Goal: Task Accomplishment & Management: Use online tool/utility

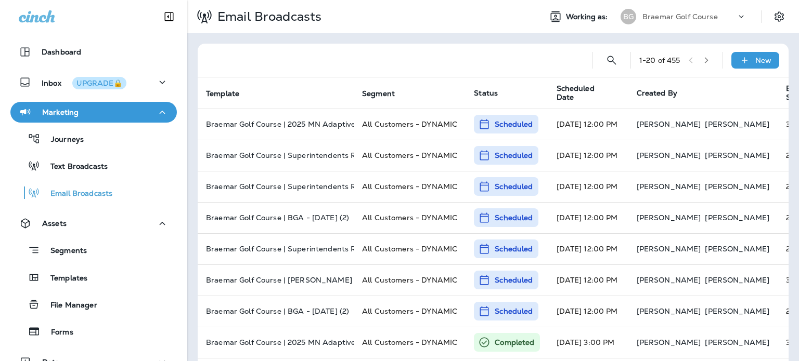
click at [605, 93] on span "Scheduled Date" at bounding box center [583, 93] width 54 height 18
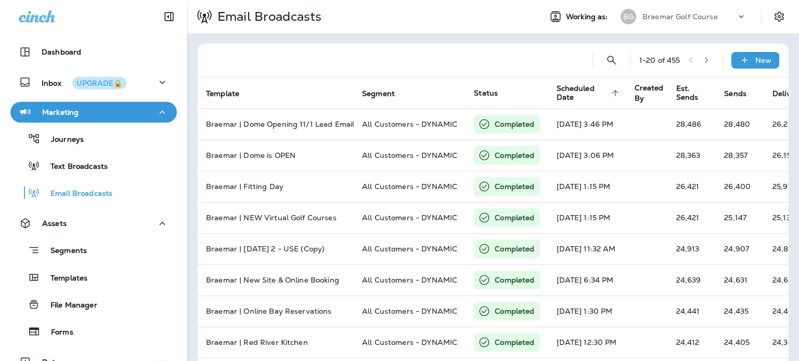
click at [570, 94] on span "Scheduled Date" at bounding box center [582, 93] width 52 height 18
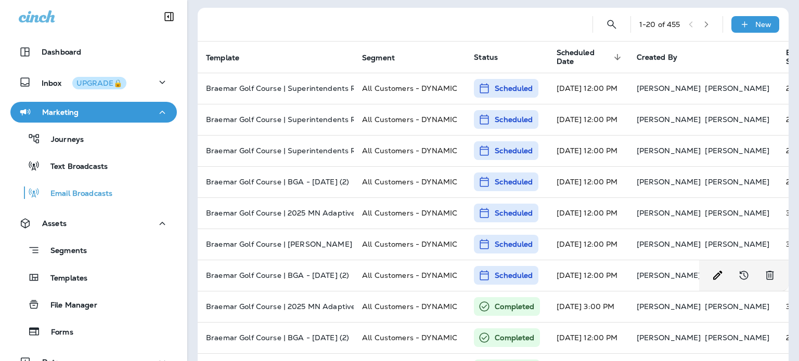
scroll to position [52, 0]
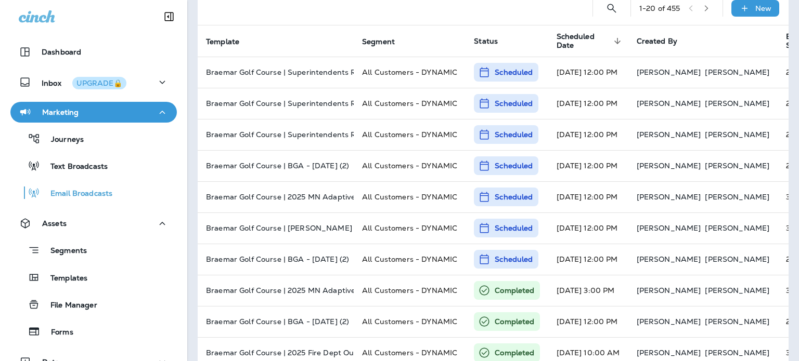
click at [106, 279] on div "Templates" at bounding box center [94, 278] width 158 height 16
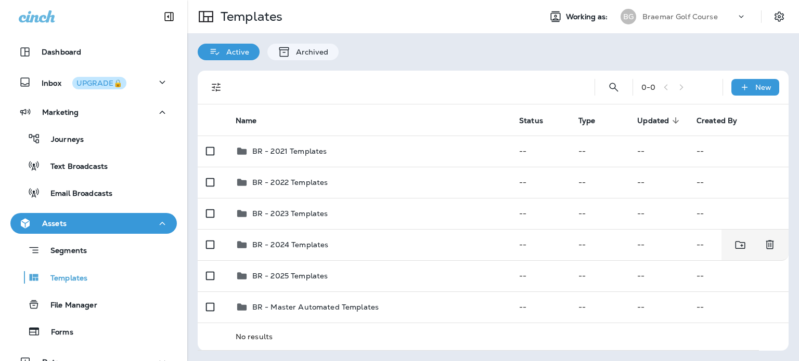
click at [339, 272] on div "BR - 2025 Templates" at bounding box center [369, 276] width 267 height 12
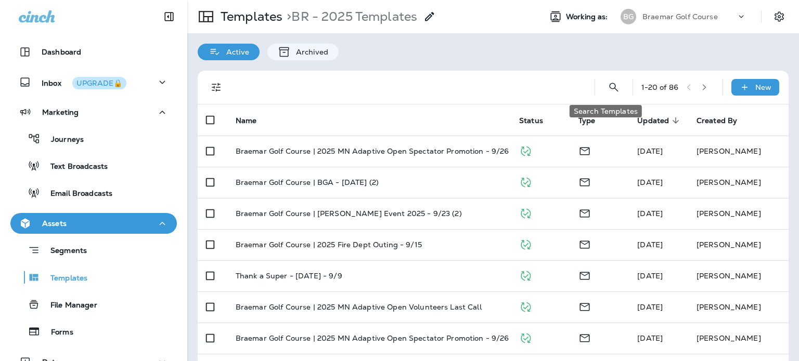
click at [612, 87] on button "Search Templates" at bounding box center [613, 87] width 21 height 21
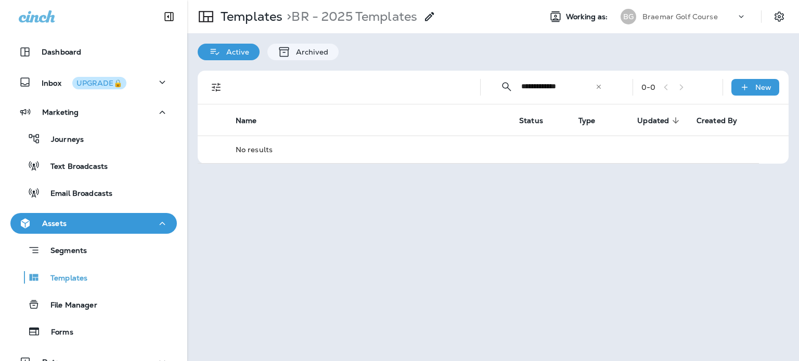
drag, startPoint x: 581, startPoint y: 86, endPoint x: 539, endPoint y: 90, distance: 42.3
click at [539, 90] on input "**********" at bounding box center [558, 87] width 74 height 28
type input "***"
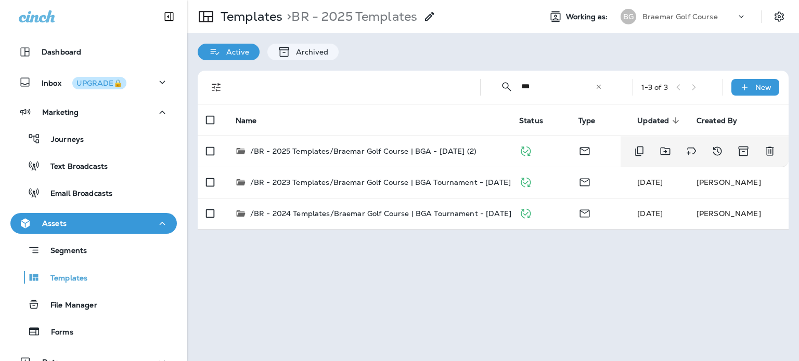
click at [445, 153] on p "/BR - 2025 Templates/Braemar Golf Course | BGA - [DATE] (2)" at bounding box center [363, 151] width 226 height 10
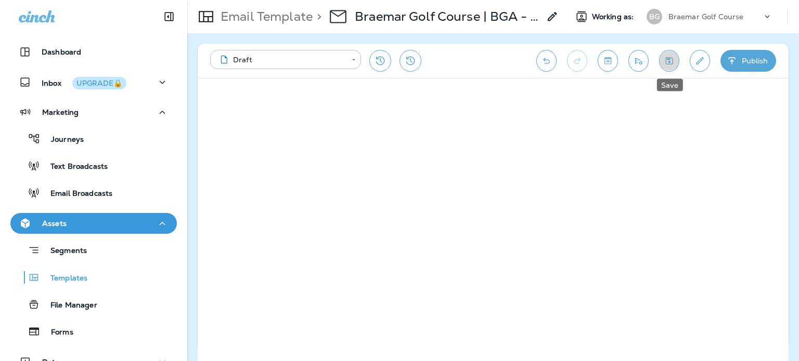
click at [674, 58] on icon "Save" at bounding box center [669, 61] width 11 height 10
click at [746, 62] on button "Publish" at bounding box center [748, 61] width 56 height 22
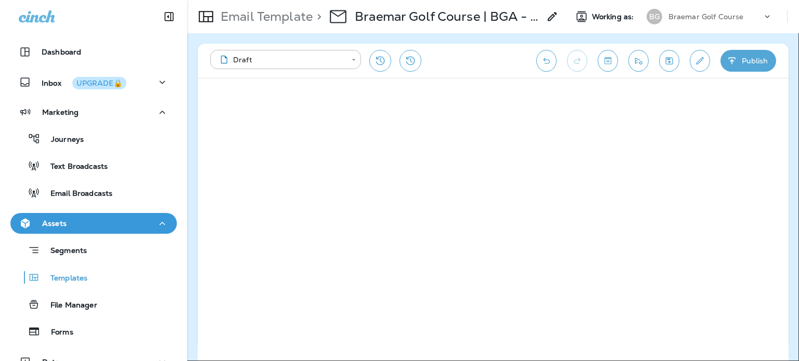
click at [67, 205] on button "Publish" at bounding box center [49, 198] width 34 height 11
click at [69, 269] on button "Confirm" at bounding box center [50, 274] width 37 height 11
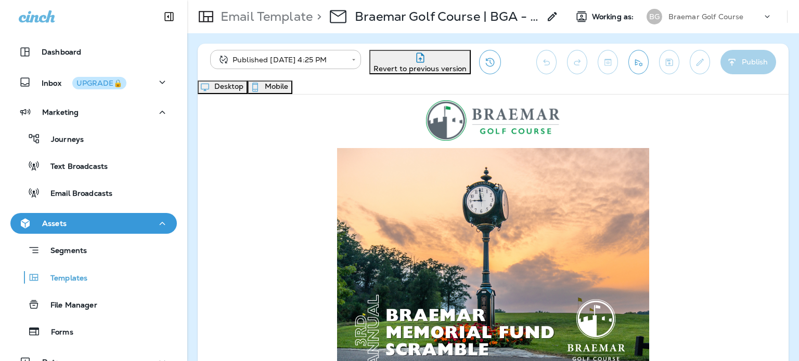
click at [287, 11] on p "Email Template" at bounding box center [264, 17] width 96 height 16
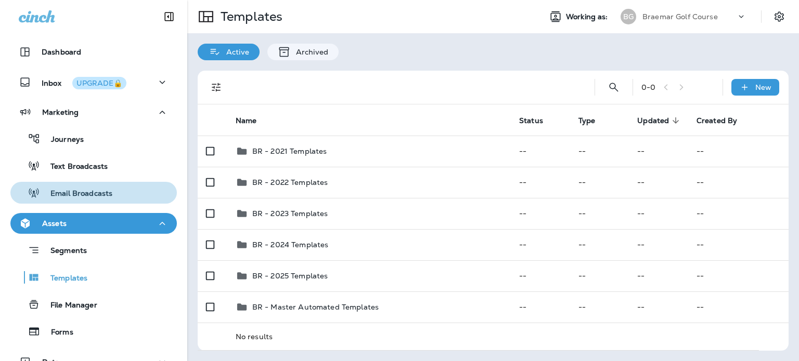
click at [105, 190] on p "Email Broadcasts" at bounding box center [76, 194] width 72 height 10
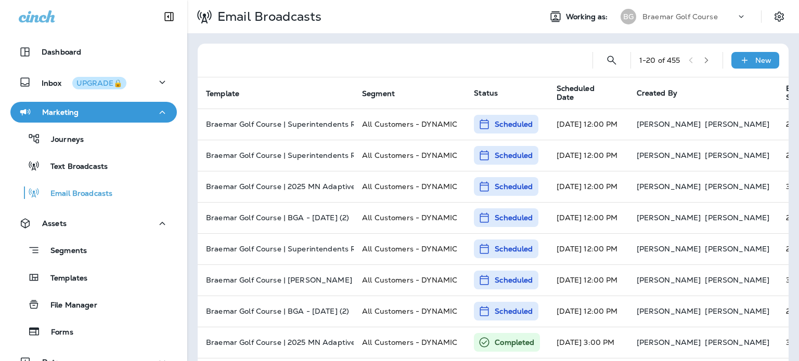
click at [119, 164] on div "Text Broadcasts" at bounding box center [94, 166] width 158 height 16
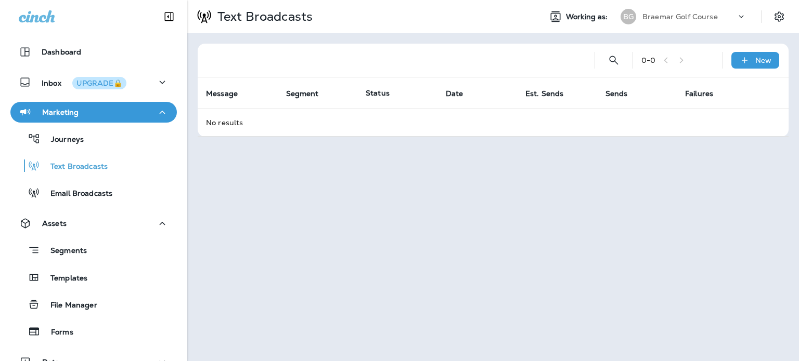
click at [110, 203] on div "Marketing Journeys Text Broadcasts Email Broadcasts" at bounding box center [93, 155] width 187 height 107
click at [118, 191] on div "Email Broadcasts" at bounding box center [94, 193] width 158 height 16
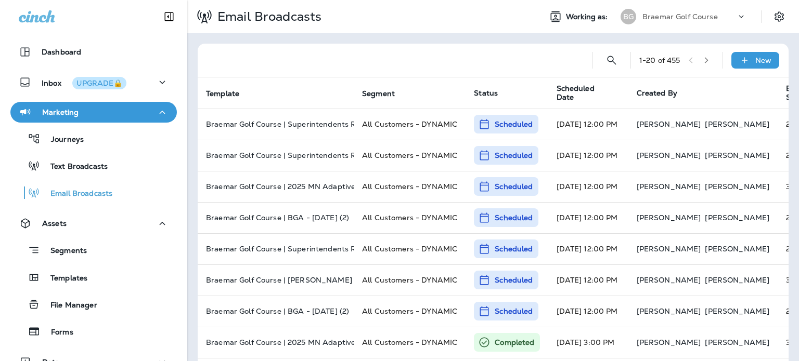
click at [591, 94] on span "Scheduled Date" at bounding box center [583, 93] width 54 height 18
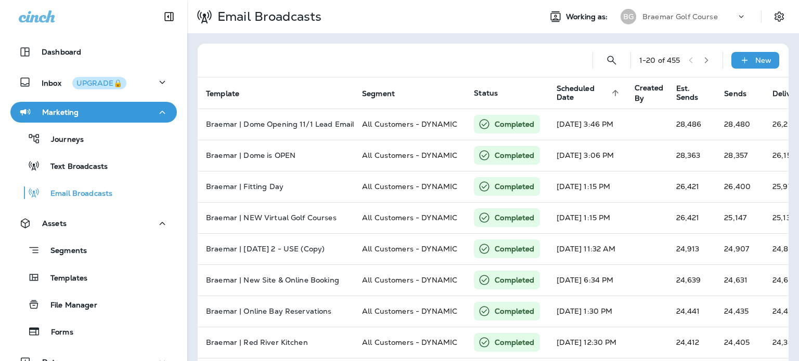
click at [591, 94] on span "Scheduled Date" at bounding box center [582, 93] width 52 height 18
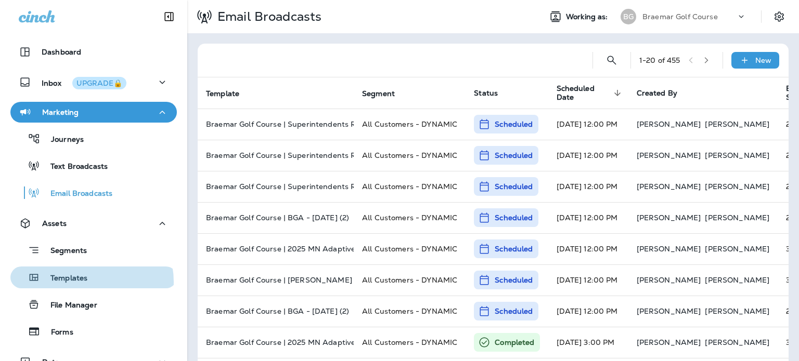
click at [84, 282] on p "Templates" at bounding box center [63, 279] width 47 height 10
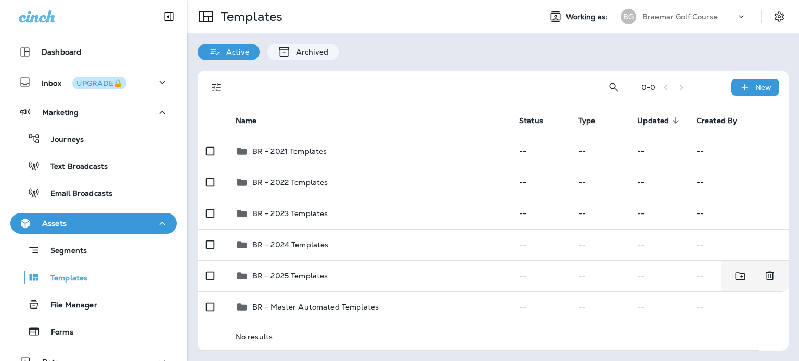
click at [333, 277] on div "BR - 2025 Templates" at bounding box center [369, 276] width 267 height 12
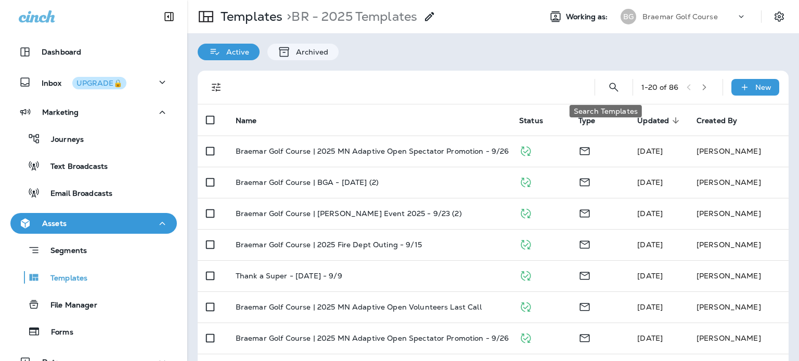
click at [609, 80] on button "Search Templates" at bounding box center [613, 87] width 21 height 21
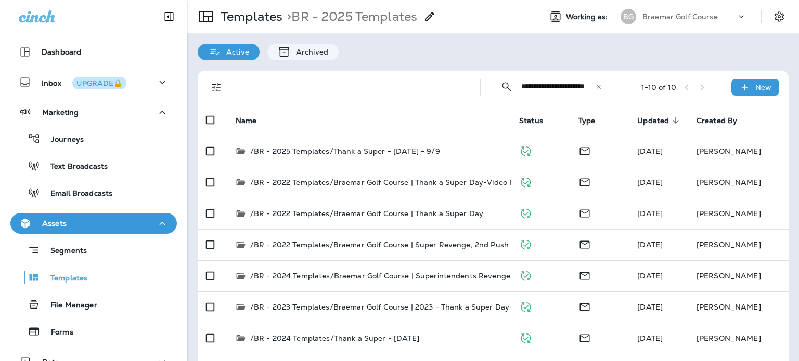
scroll to position [0, 16]
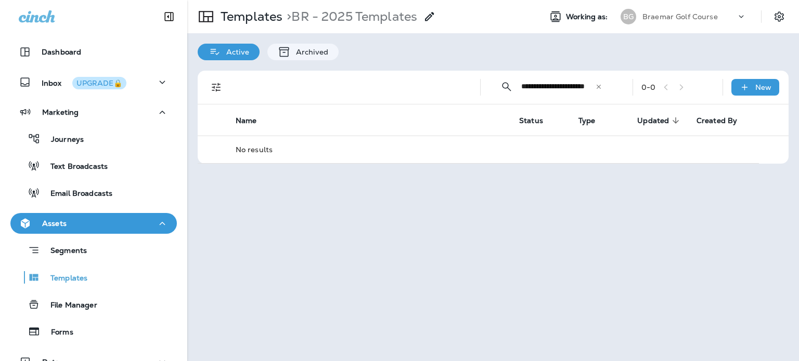
click at [565, 88] on input "**********" at bounding box center [558, 87] width 74 height 28
drag, startPoint x: 568, startPoint y: 87, endPoint x: 705, endPoint y: 95, distance: 137.5
click at [704, 95] on div "**********" at bounding box center [495, 87] width 578 height 33
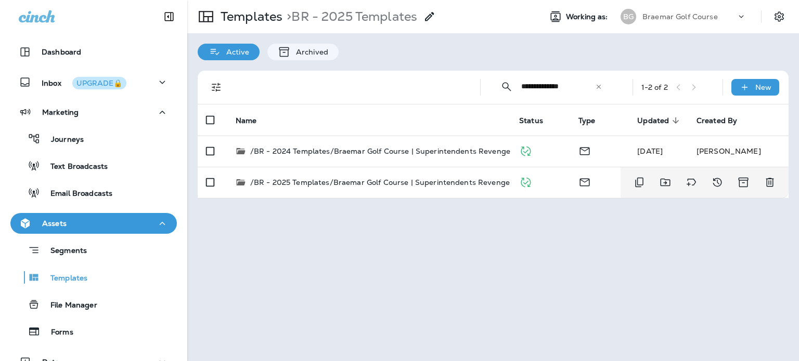
type input "**********"
click at [460, 187] on p "/BR - 2025 Templates/Braemar Golf Course | Superintendents Revenge - [DATE]" at bounding box center [396, 182] width 293 height 10
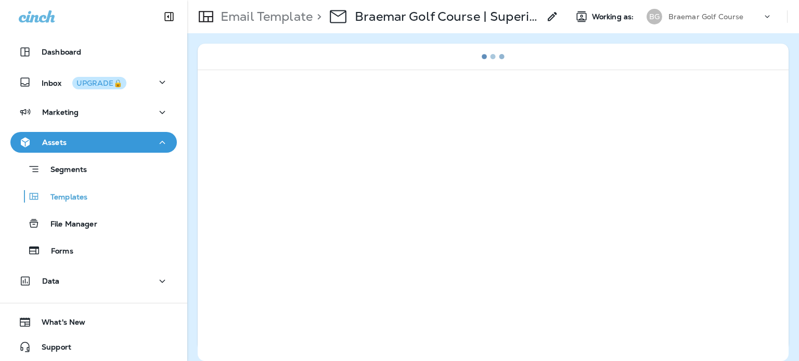
click at [92, 110] on div "Marketing" at bounding box center [94, 112] width 150 height 13
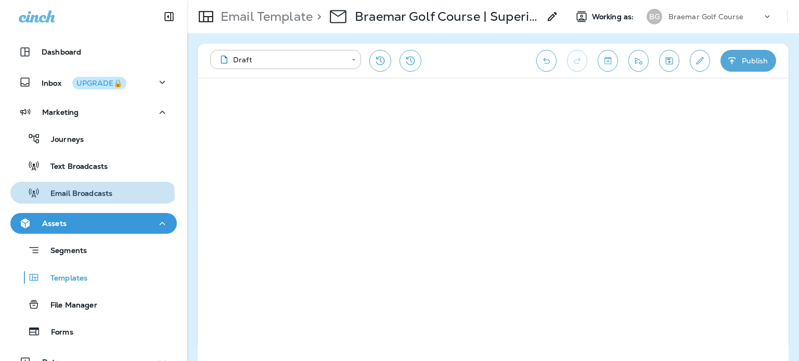
click at [92, 198] on p "Email Broadcasts" at bounding box center [76, 194] width 72 height 10
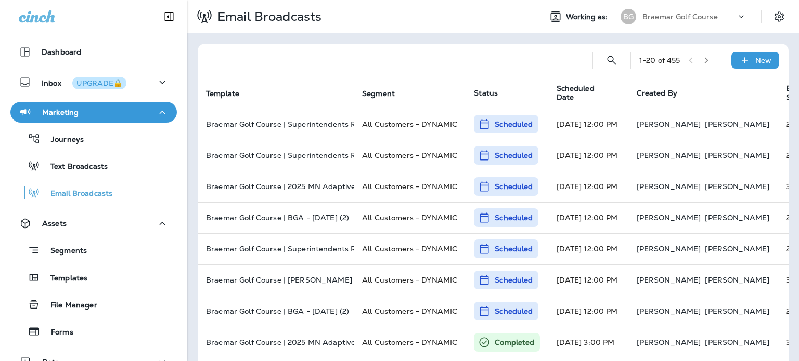
click at [578, 88] on th "Scheduled Date" at bounding box center [588, 92] width 80 height 31
click at [584, 92] on span "Scheduled Date" at bounding box center [583, 93] width 54 height 18
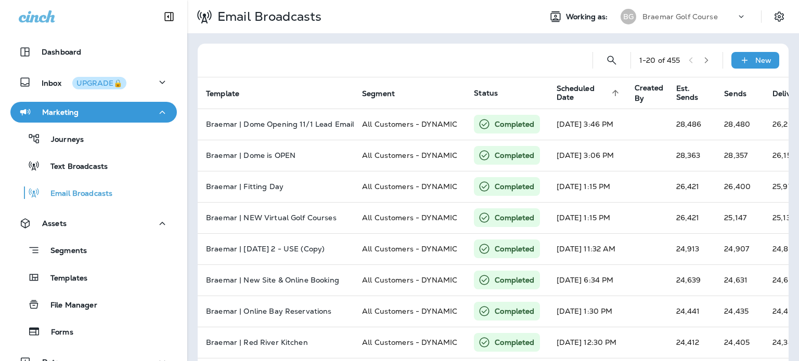
click at [593, 98] on th "Scheduled Date sorted ascending" at bounding box center [587, 92] width 78 height 31
click at [591, 93] on span "Scheduled Date" at bounding box center [582, 93] width 52 height 18
